Goal: Communication & Community: Ask a question

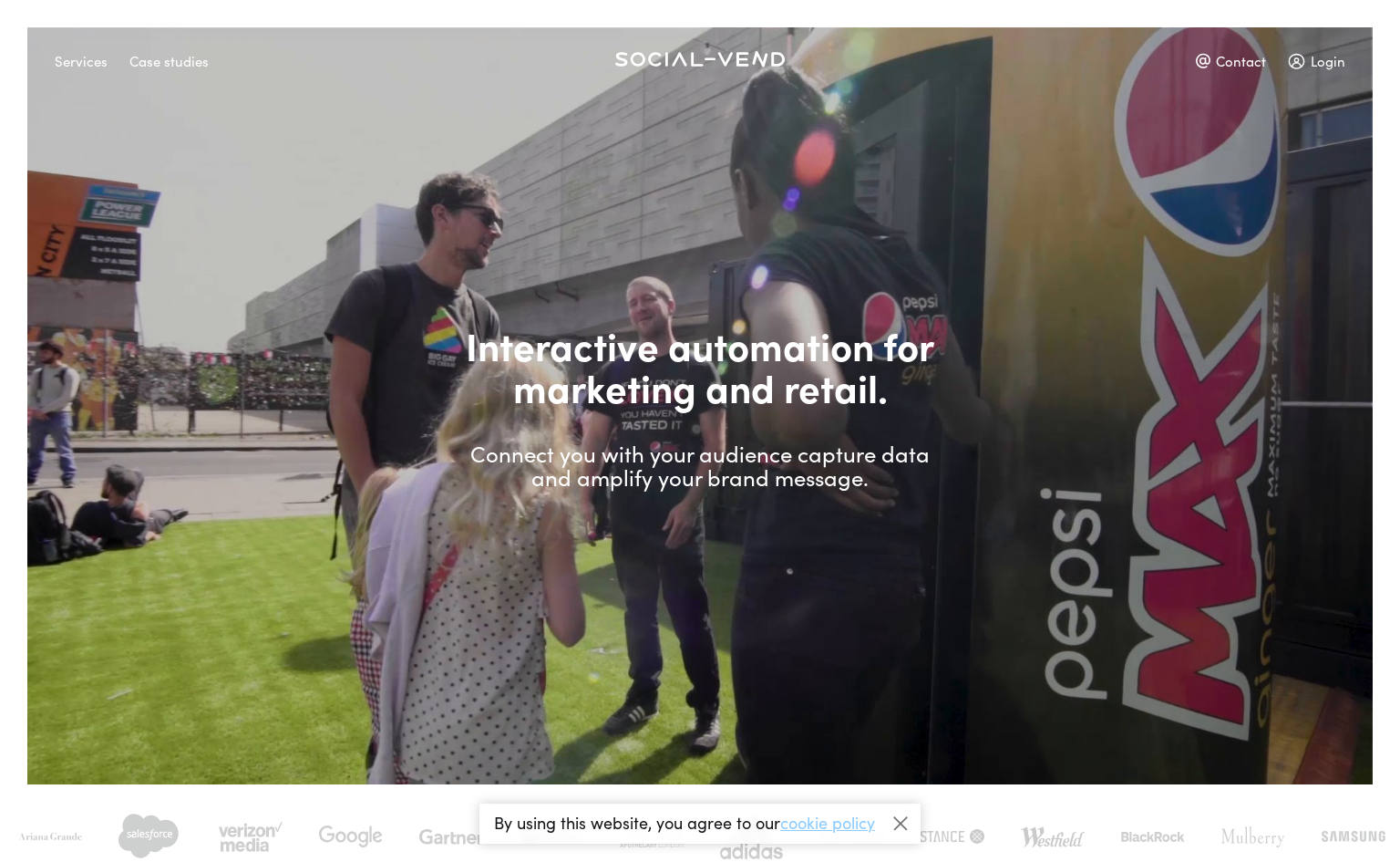
click at [1244, 55] on div "Contact" at bounding box center [1231, 61] width 70 height 32
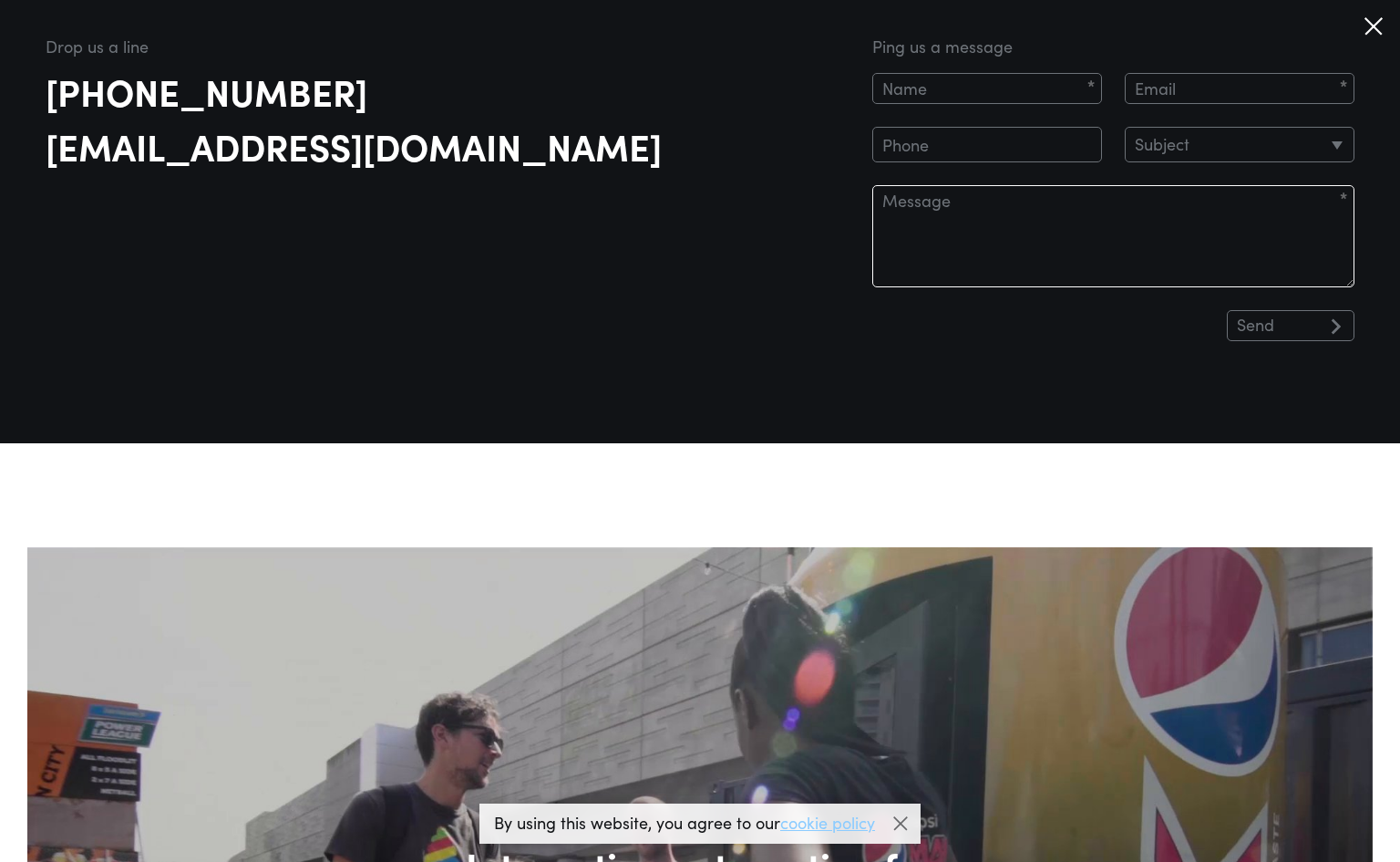
click at [1004, 210] on textarea at bounding box center [1113, 236] width 482 height 102
paste textarea "Hi there, I am looking to produce a vending machine of Native products, I cna s…"
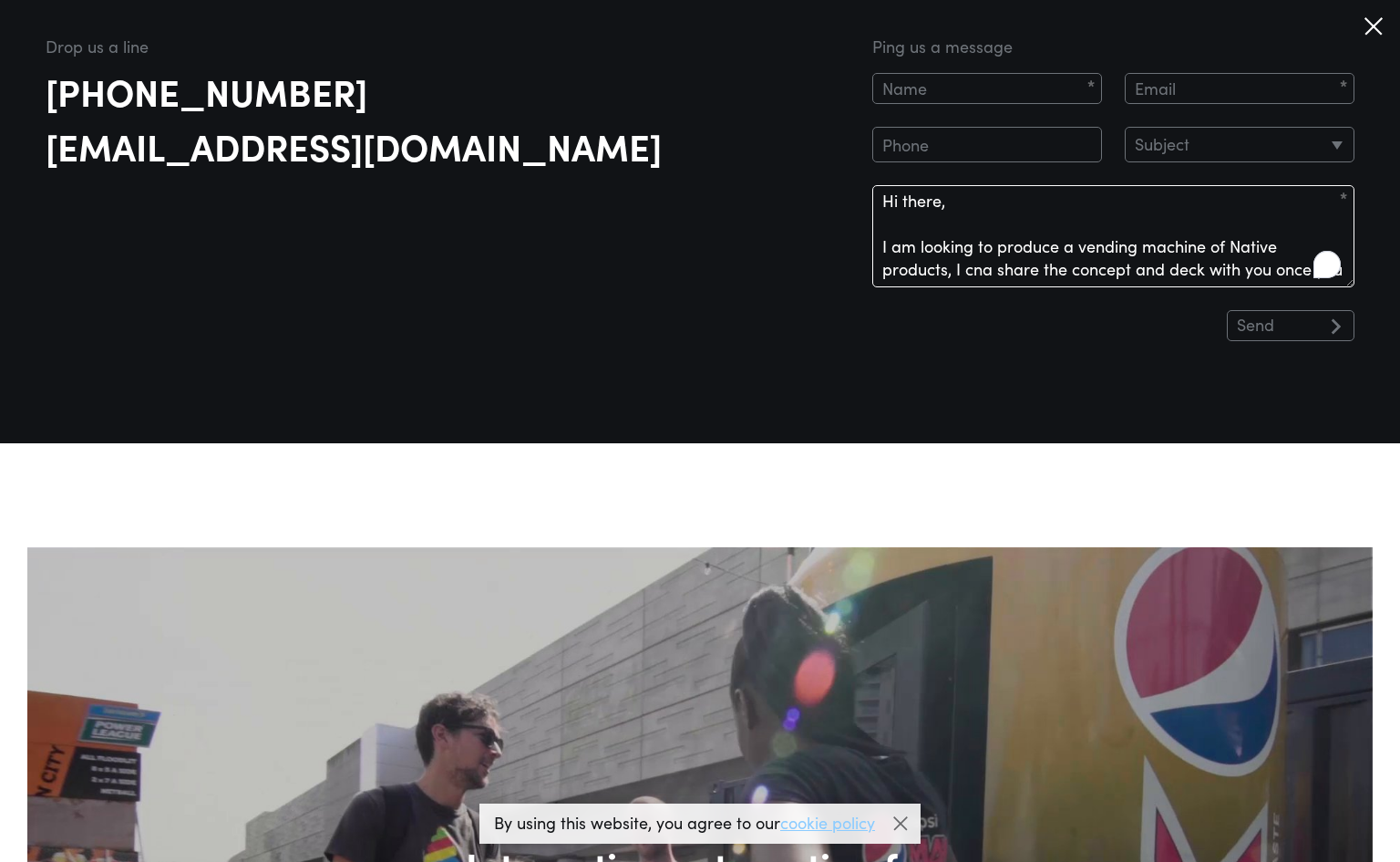
scroll to position [148, 0]
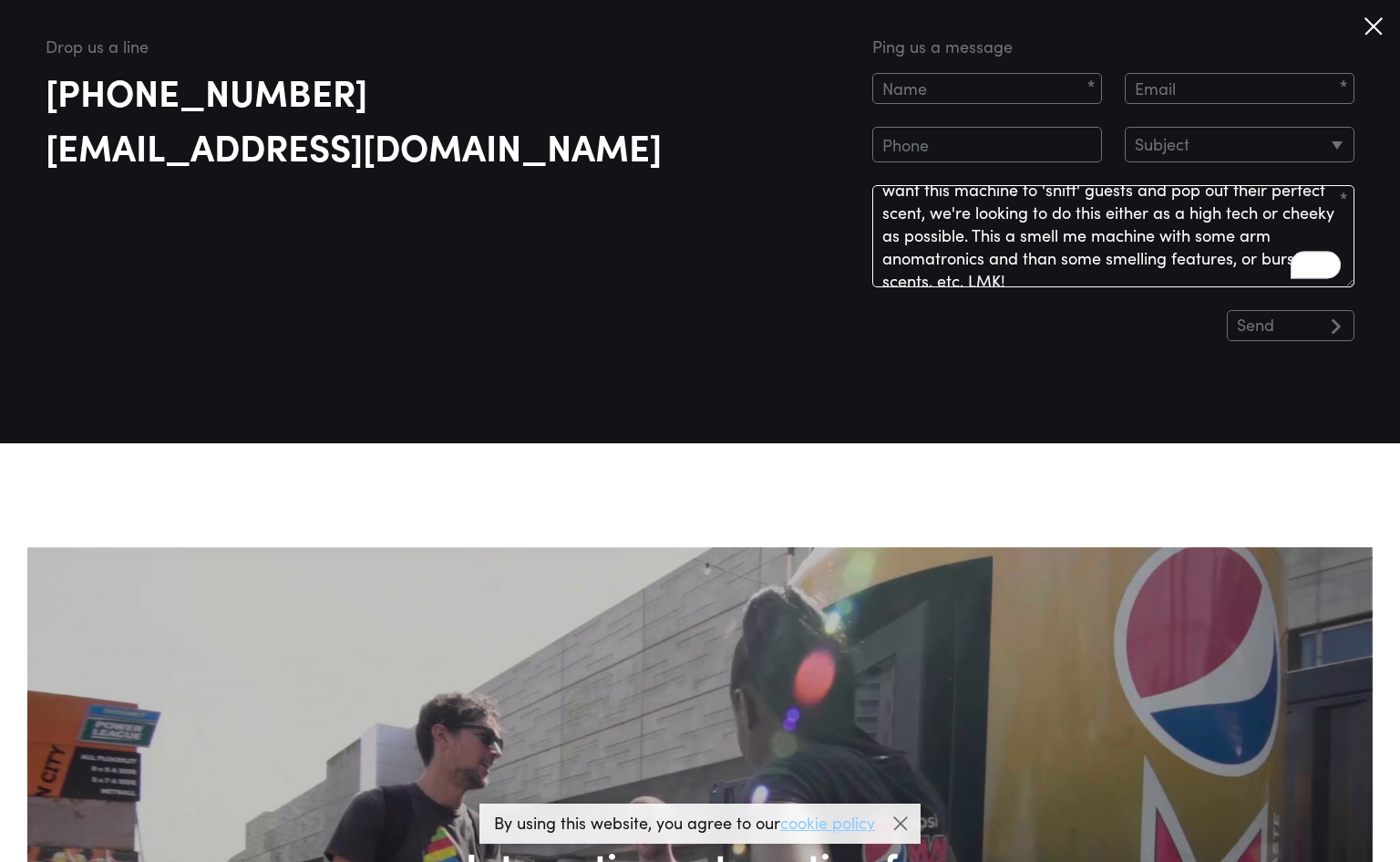
type textarea "Hi there, I am looking to produce a vending machine of Native products, I cna s…"
click at [1023, 87] on input at bounding box center [988, 88] width 230 height 31
type input "[PERSON_NAME]"
click at [1228, 88] on input "email" at bounding box center [1239, 88] width 230 height 31
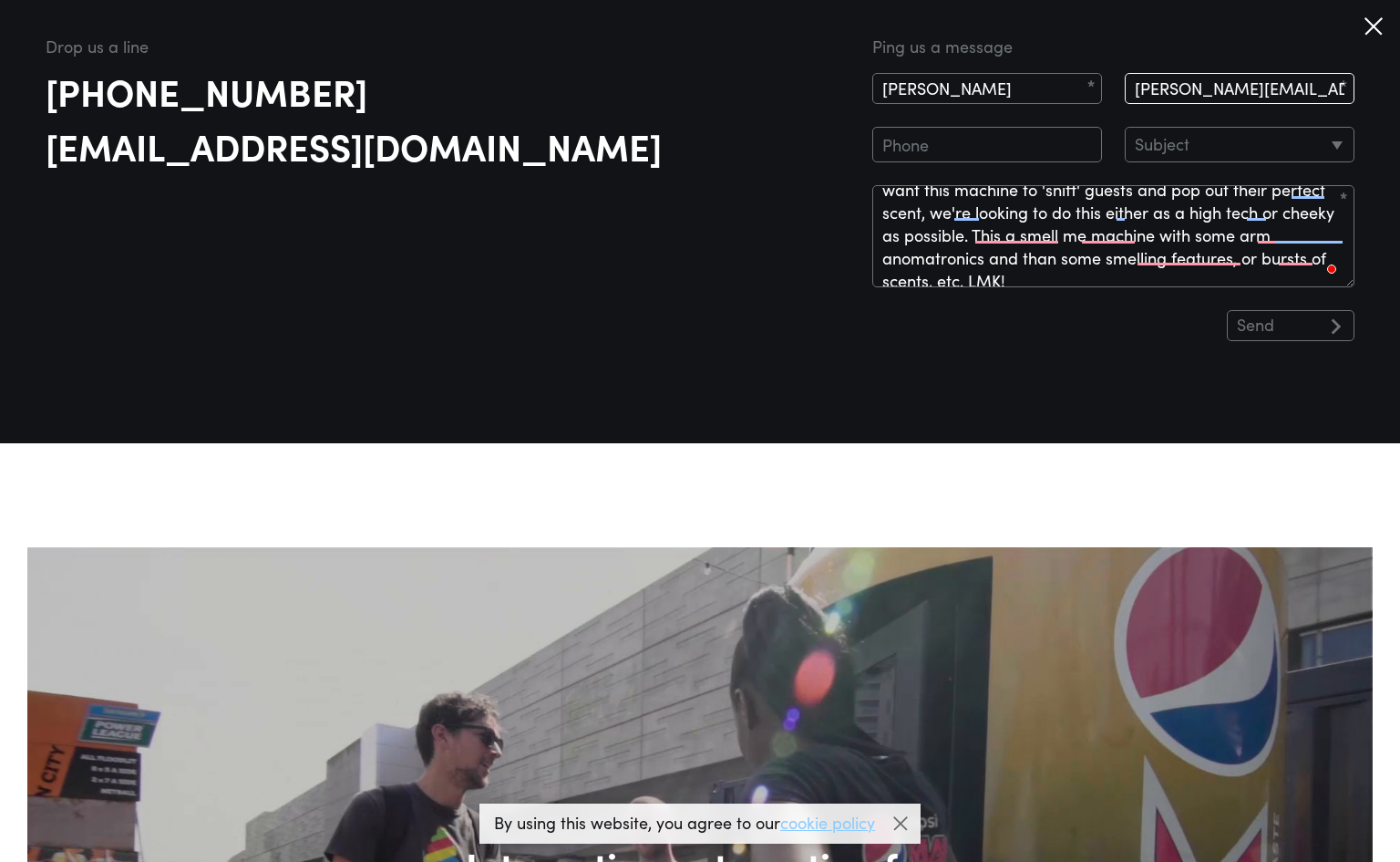
click at [1296, 90] on input "[PERSON_NAME][EMAIL_ADDRESS][DOMAIN_NAME]" at bounding box center [1239, 88] width 230 height 31
click at [1284, 85] on input "[PERSON_NAME][EMAIL_ADDRESS][DOMAIN_NAME]" at bounding box center [1239, 88] width 230 height 31
type input "[PERSON_NAME][EMAIL_ADDRESS][DOMAIN_NAME]"
click at [1252, 133] on select "Subject Experiential Retail Network Support Investment Other" at bounding box center [1239, 145] width 230 height 36
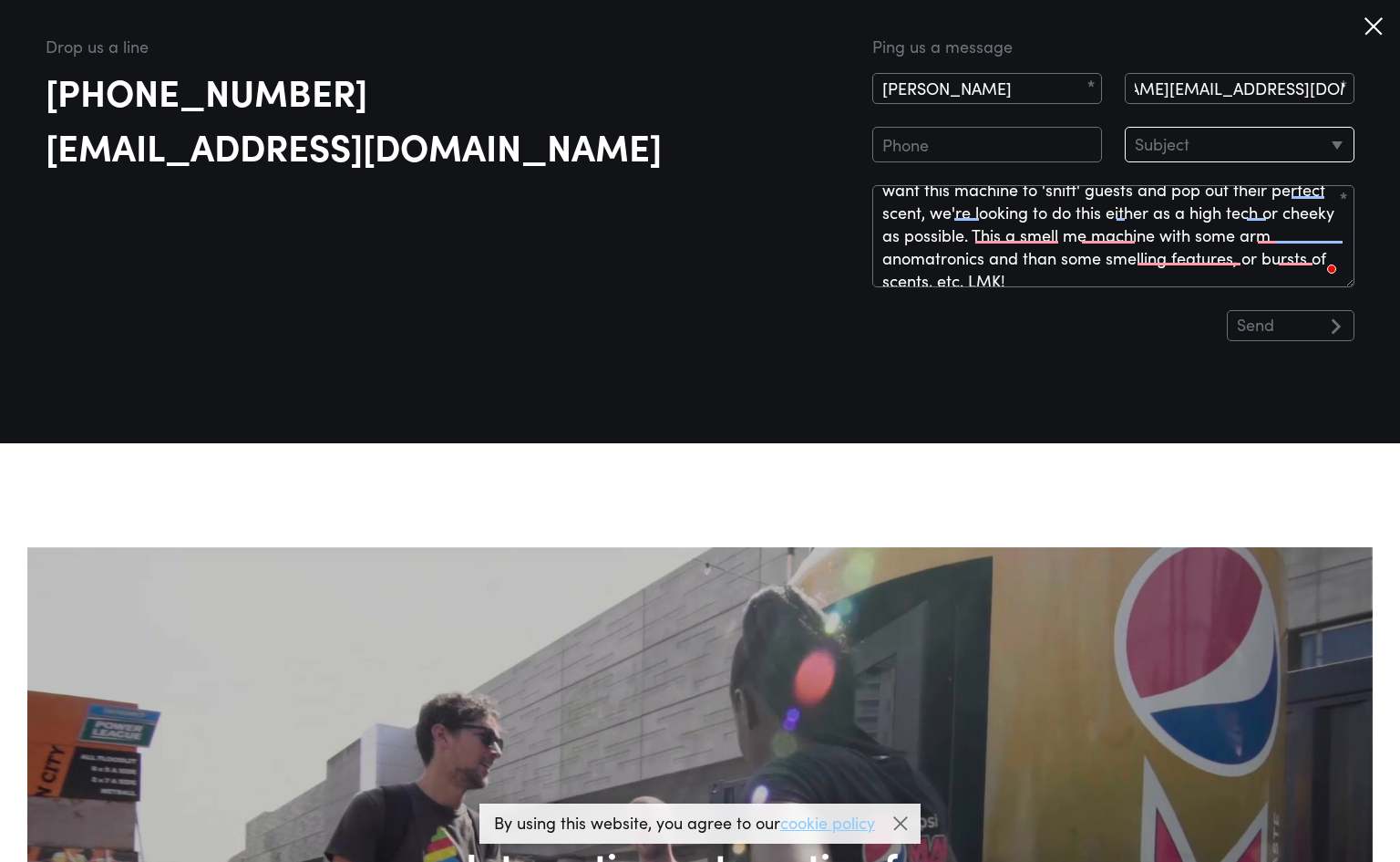
scroll to position [0, 0]
select select "Experiential"
click at [1081, 164] on form "[PERSON_NAME] [PERSON_NAME][EMAIL_ADDRESS][DOMAIN_NAME] Subject Experiential Re…" at bounding box center [1113, 207] width 482 height 268
click at [1072, 148] on input "tel" at bounding box center [988, 145] width 230 height 36
type input "5165811651"
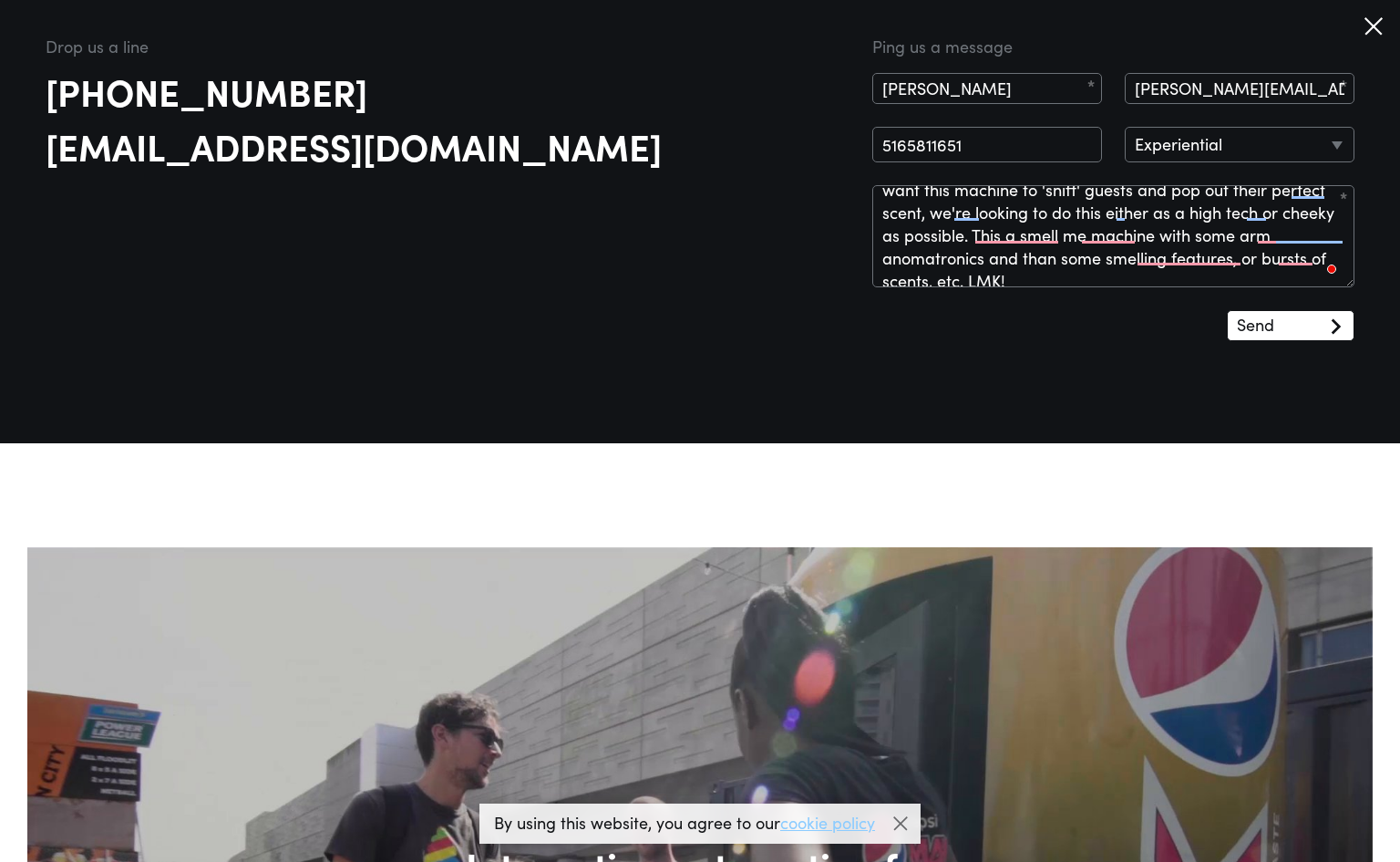
click at [1299, 331] on input "Send" at bounding box center [1291, 325] width 128 height 31
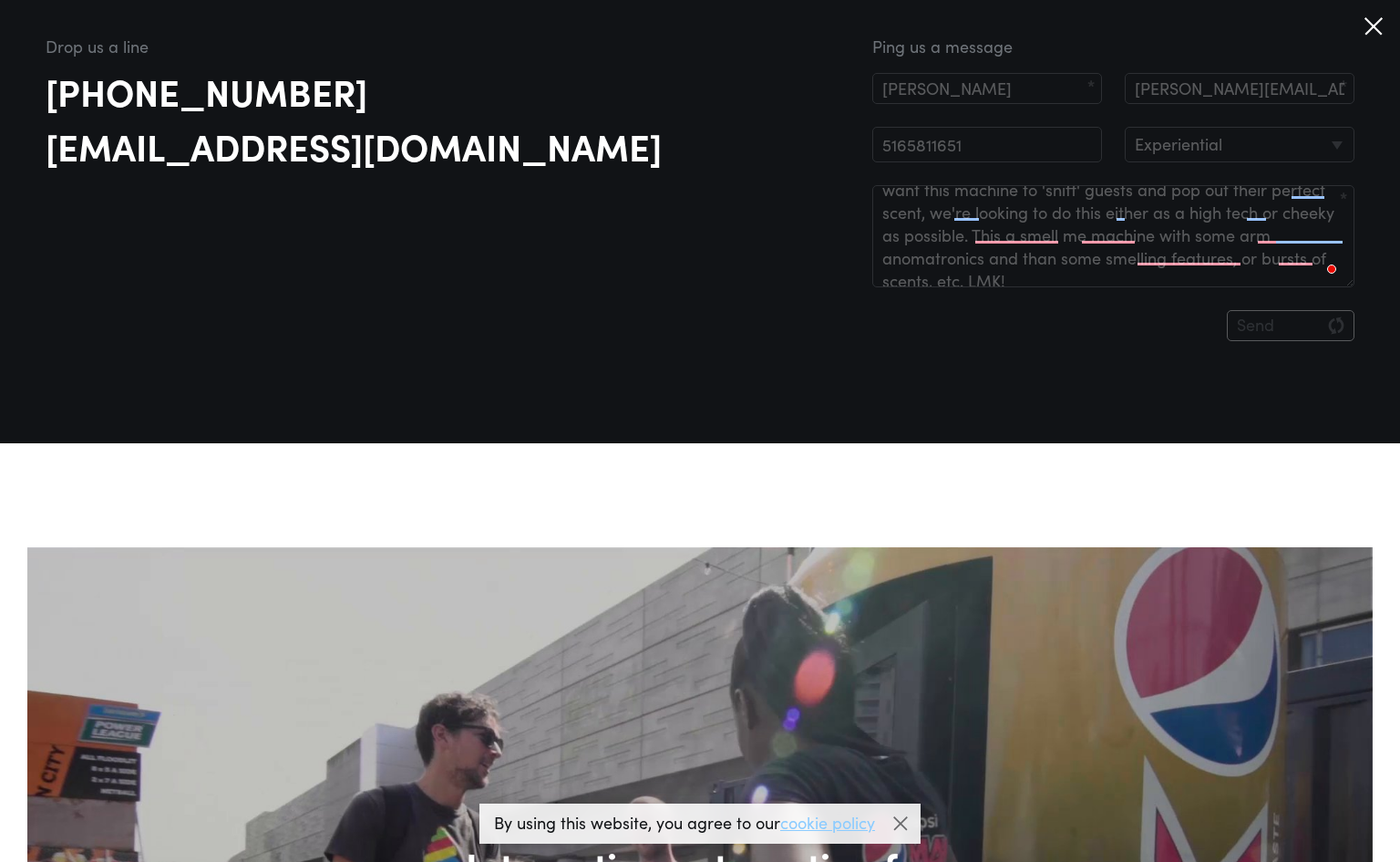
type input "Sent"
